Goal: Task Accomplishment & Management: Use online tool/utility

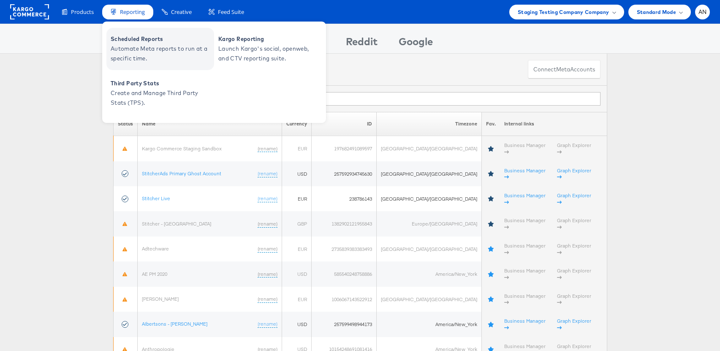
click at [152, 43] on span "Scheduled Reports" at bounding box center [161, 39] width 101 height 10
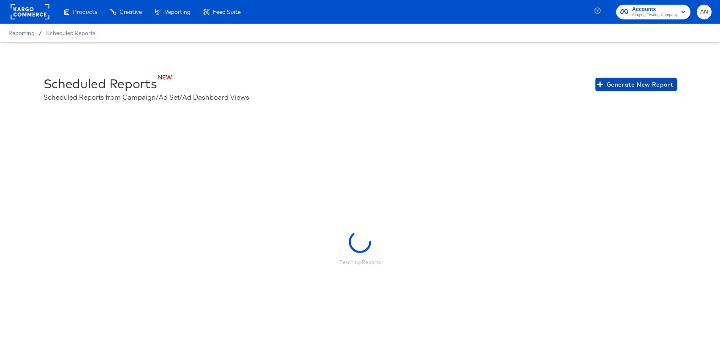
click at [639, 87] on span "Generate New Report" at bounding box center [636, 84] width 75 height 11
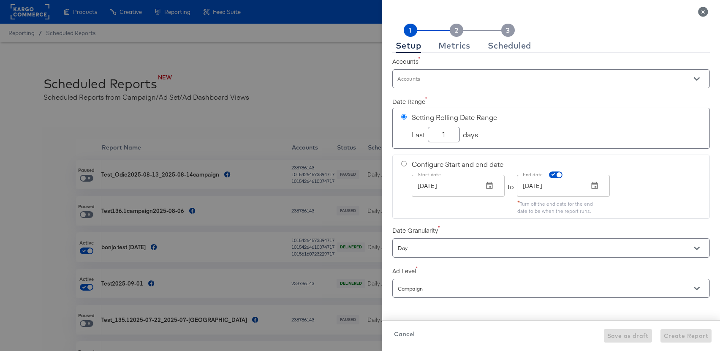
checkbox input "true"
click at [706, 8] on icon "Close" at bounding box center [703, 12] width 10 height 10
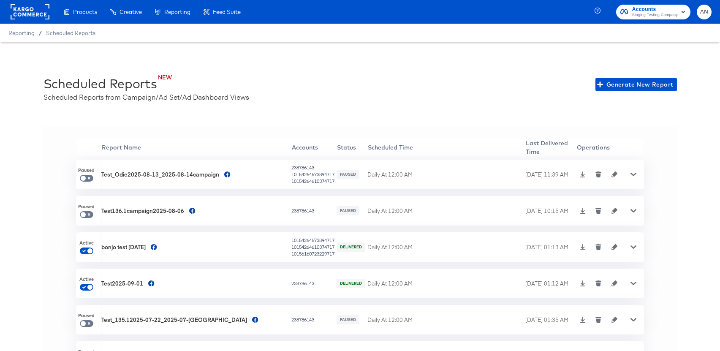
click at [612, 175] on icon "button" at bounding box center [615, 175] width 6 height 6
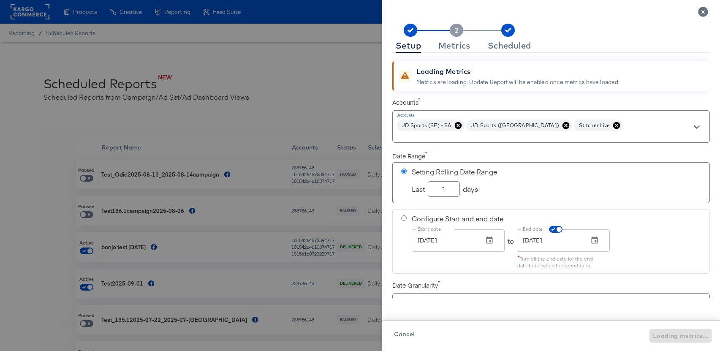
checkbox input "true"
click at [460, 46] on div "Metrics" at bounding box center [455, 45] width 32 height 7
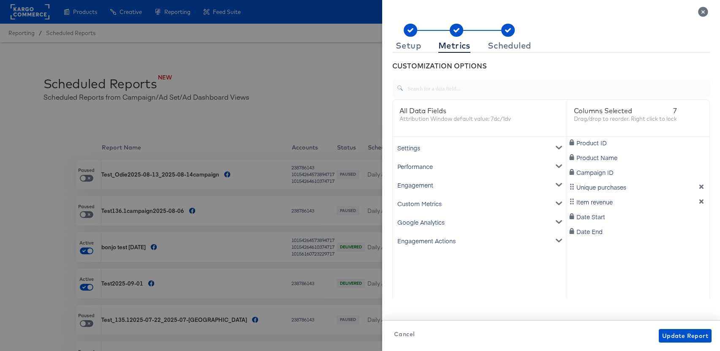
click at [416, 181] on div "Engagement" at bounding box center [480, 185] width 171 height 19
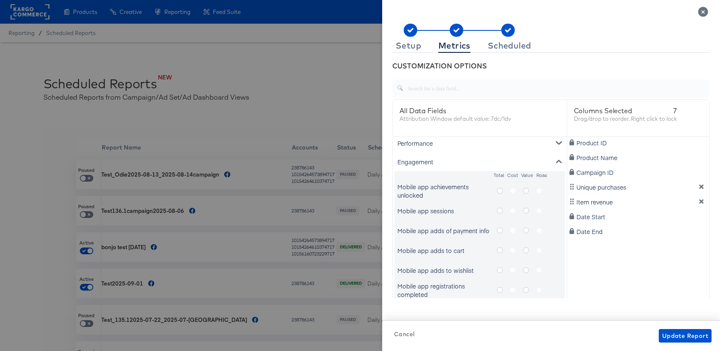
scroll to position [24, 0]
click at [501, 190] on icon "metrics-list" at bounding box center [500, 190] width 6 height 6
click at [0, 0] on input "metrics-list" at bounding box center [0, 0] width 0 height 0
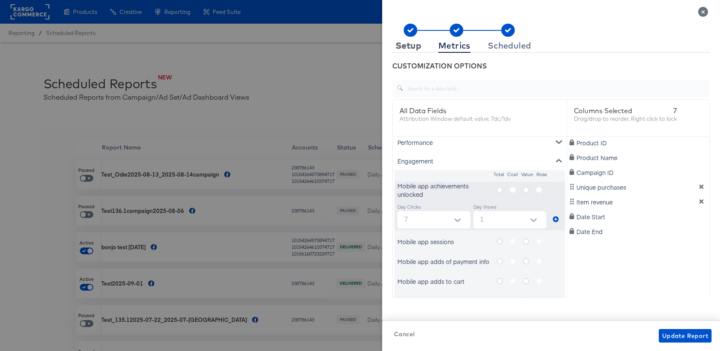
click at [408, 42] on div "Setup" at bounding box center [408, 45] width 25 height 7
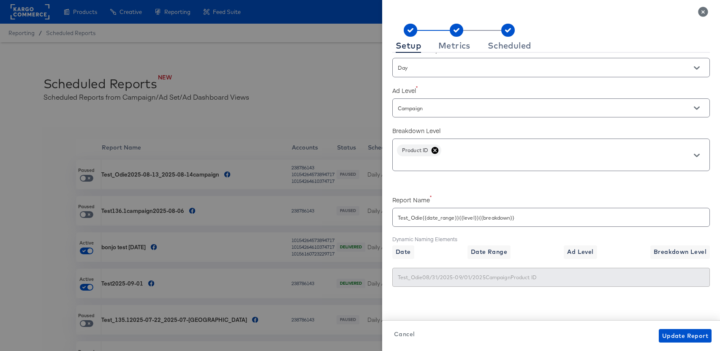
scroll to position [165, 0]
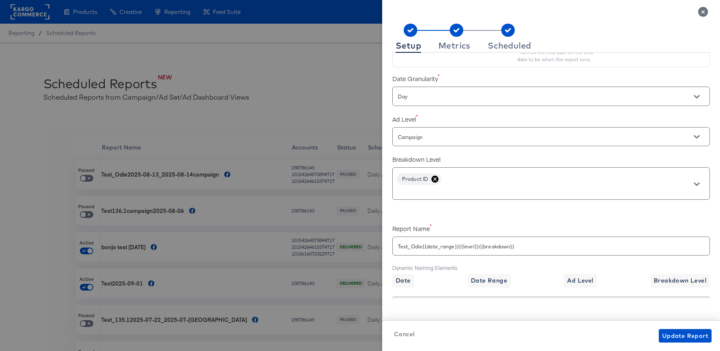
click at [411, 137] on input "Campaign" at bounding box center [539, 137] width 286 height 10
checkbox input "true"
click at [458, 48] on div "Metrics" at bounding box center [455, 45] width 32 height 7
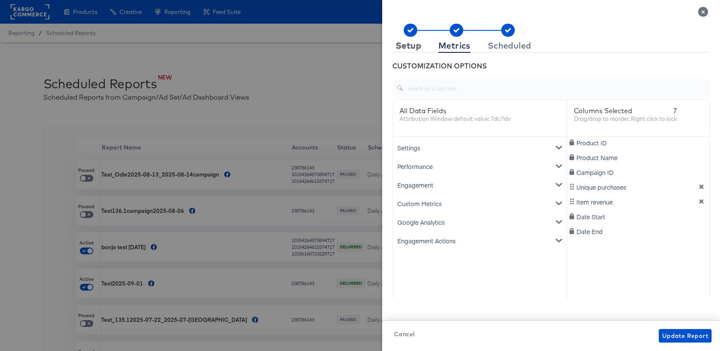
click at [398, 47] on div "Setup" at bounding box center [408, 45] width 25 height 7
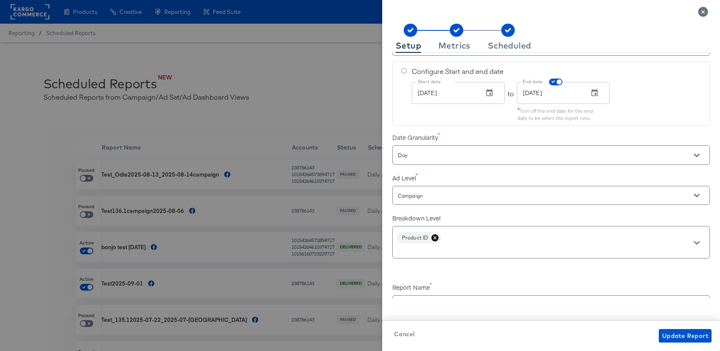
scroll to position [108, 0]
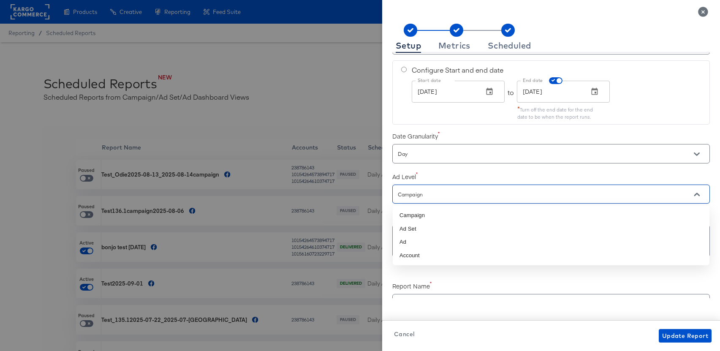
click at [420, 196] on input "Campaign" at bounding box center [539, 195] width 286 height 10
click at [435, 257] on li "Account" at bounding box center [551, 256] width 317 height 14
checkbox input "true"
type input "Account"
type input "Test_Odie08/31/2025-09/01/2025AccountProduct ID"
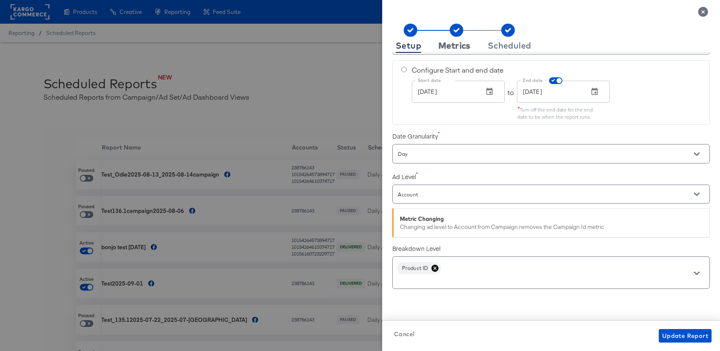
click at [460, 45] on div "Metrics" at bounding box center [455, 45] width 32 height 7
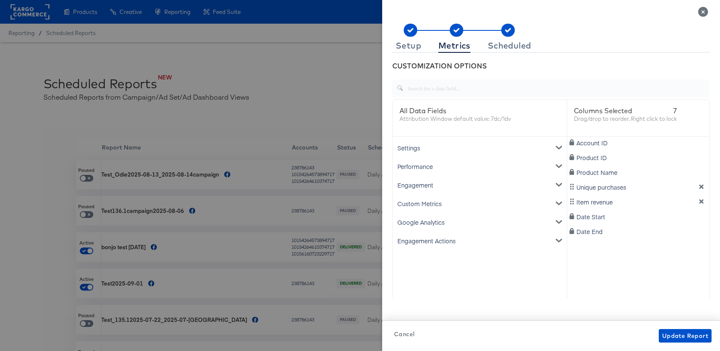
click at [423, 186] on div "Engagement" at bounding box center [480, 185] width 171 height 19
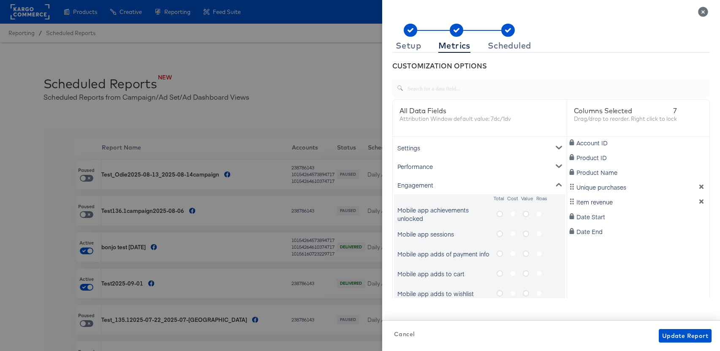
click at [499, 213] on icon "metrics-list" at bounding box center [500, 214] width 6 height 6
click at [0, 0] on input "metrics-list" at bounding box center [0, 0] width 0 height 0
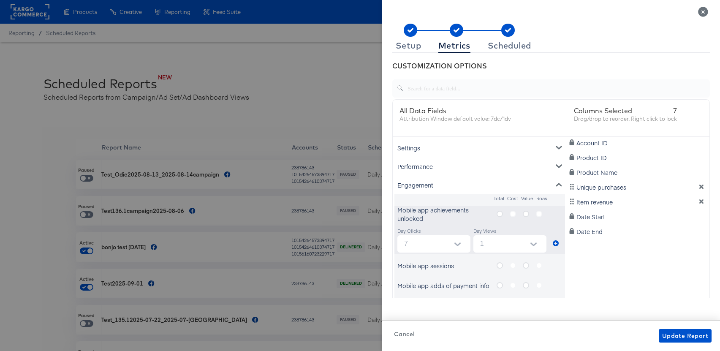
click at [499, 213] on icon "metrics-list" at bounding box center [500, 214] width 6 height 6
click at [0, 0] on input "metrics-list" at bounding box center [0, 0] width 0 height 0
click at [704, 11] on icon "Close" at bounding box center [703, 12] width 10 height 10
